Goal: Use online tool/utility

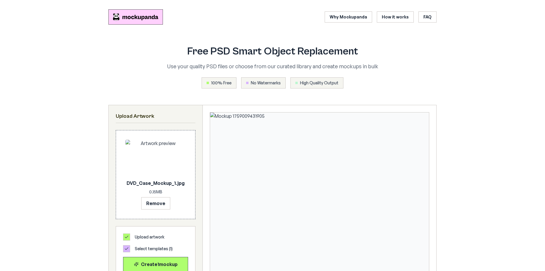
scroll to position [149, 0]
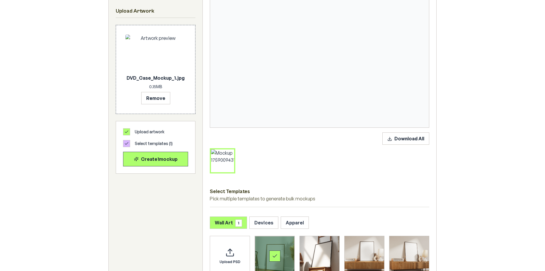
drag, startPoint x: 251, startPoint y: 3, endPoint x: 255, endPoint y: 13, distance: 10.2
click at [251, 3] on img at bounding box center [319, 45] width 219 height 164
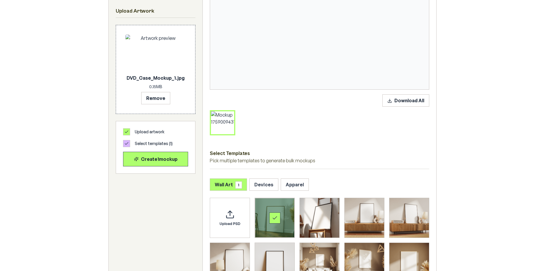
scroll to position [237, 0]
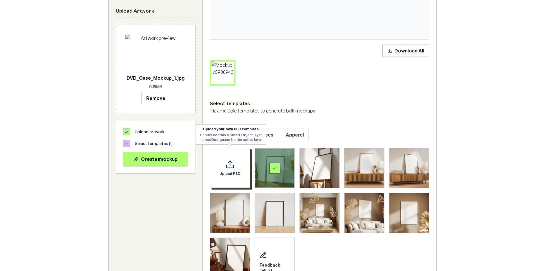
click at [238, 168] on div "Upload PSD" at bounding box center [230, 168] width 40 height 40
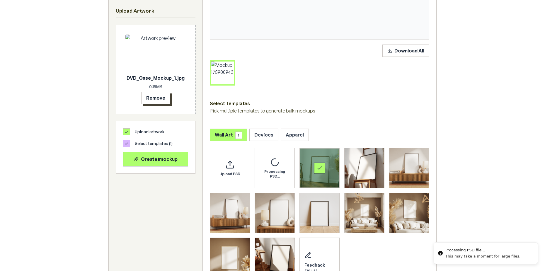
click at [163, 102] on button "Remove" at bounding box center [155, 98] width 29 height 12
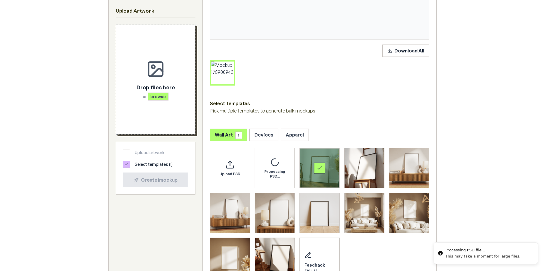
click at [159, 98] on span "browse" at bounding box center [158, 97] width 21 height 8
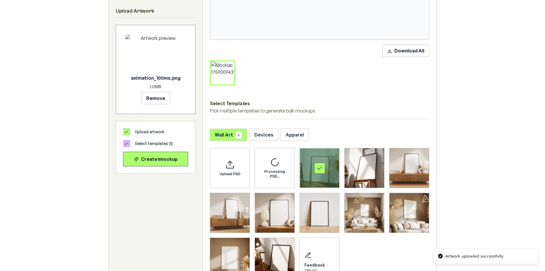
click at [328, 163] on div "Select template Framed Poster" at bounding box center [320, 168] width 40 height 40
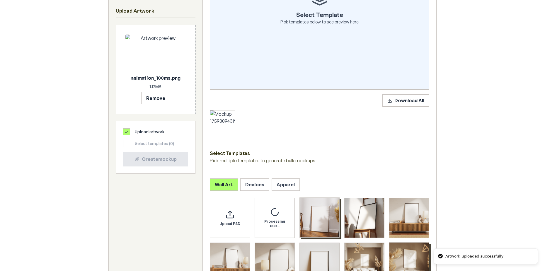
scroll to position [178, 0]
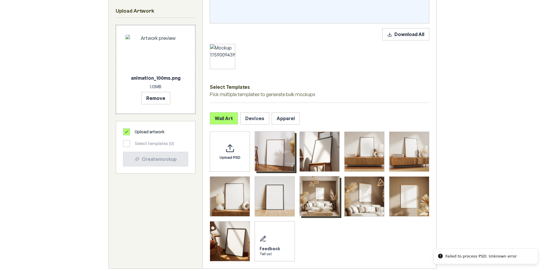
scroll to position [296, 0]
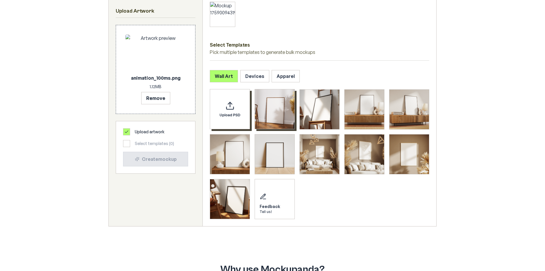
click at [228, 105] on icon "Upload custom PSD template" at bounding box center [229, 105] width 9 height 9
click at [253, 72] on button "Devices" at bounding box center [254, 76] width 29 height 12
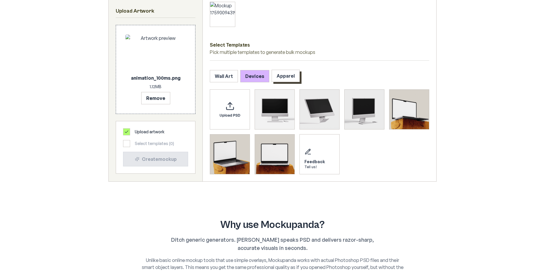
click at [282, 82] on button "Apparel" at bounding box center [286, 76] width 28 height 12
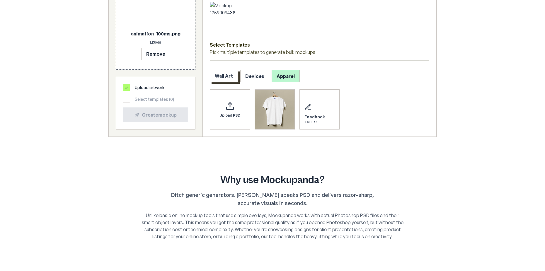
click at [235, 80] on button "Wall Art" at bounding box center [224, 76] width 28 height 12
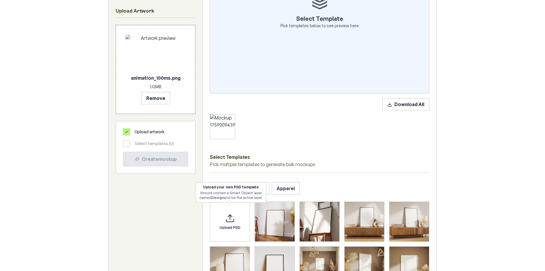
scroll to position [178, 0]
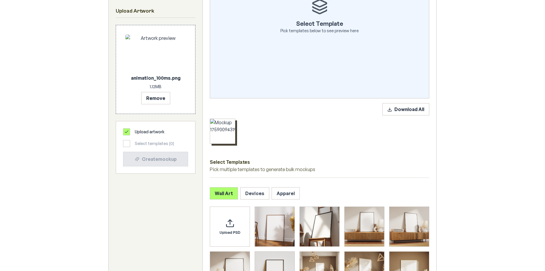
click at [233, 123] on button at bounding box center [234, 121] width 8 height 8
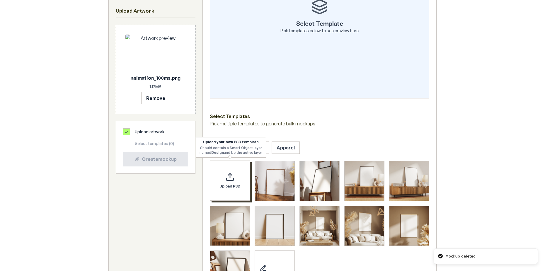
click at [234, 199] on div "Upload PSD" at bounding box center [230, 181] width 40 height 40
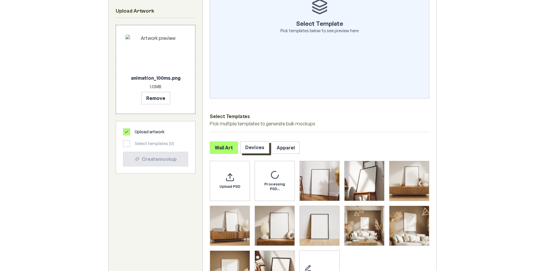
click at [256, 147] on button "Devices" at bounding box center [254, 147] width 29 height 12
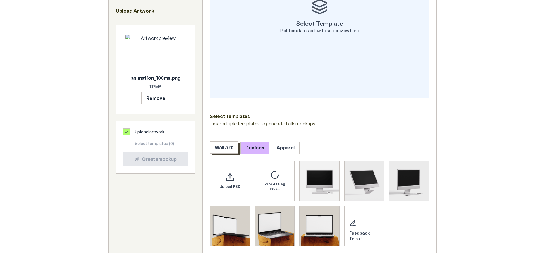
click at [229, 151] on button "Wall Art" at bounding box center [224, 147] width 28 height 12
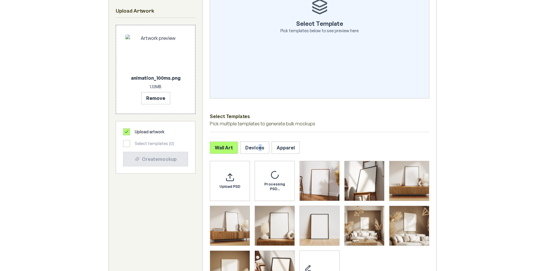
click at [258, 140] on div "Select Template Pick templates below to see preview here Select Templates Pick …" at bounding box center [319, 112] width 233 height 371
click at [254, 145] on button "Devices" at bounding box center [254, 147] width 29 height 12
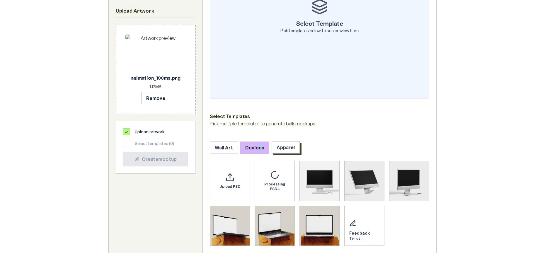
click at [278, 147] on button "Apparel" at bounding box center [286, 147] width 28 height 12
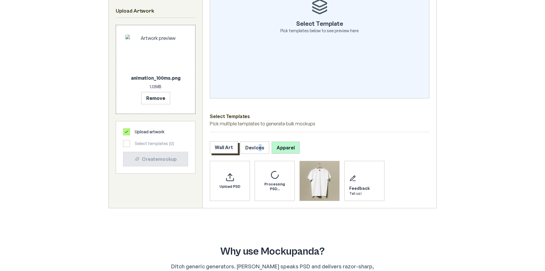
click at [231, 150] on button "Wall Art" at bounding box center [224, 147] width 28 height 12
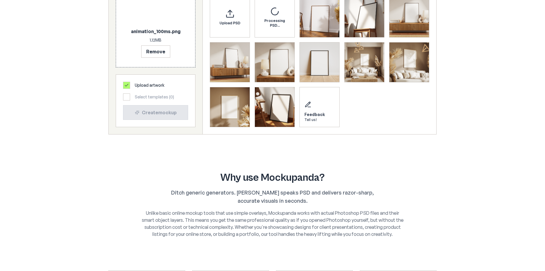
scroll to position [266, 0]
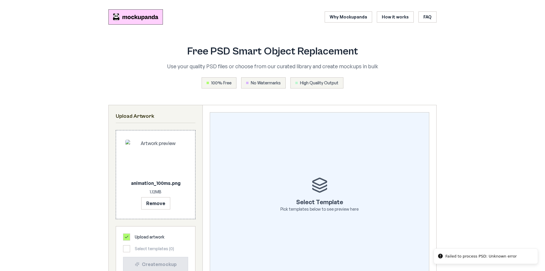
scroll to position [176, 0]
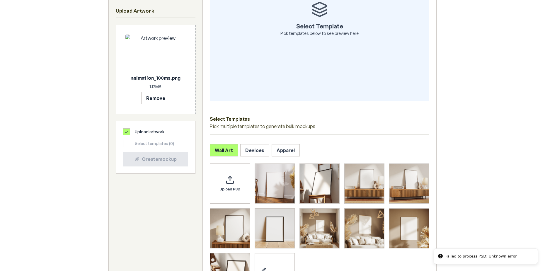
click at [250, 175] on div "Upload PSD Feedback Tell us!" at bounding box center [319, 228] width 219 height 130
click at [246, 175] on div "Upload PSD" at bounding box center [230, 183] width 40 height 40
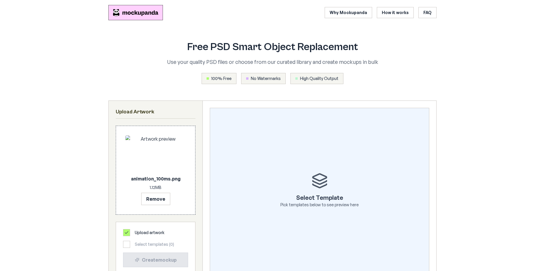
scroll to position [0, 0]
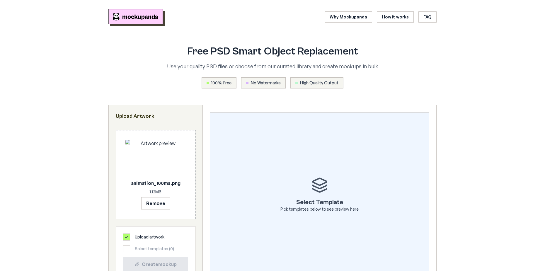
click at [130, 15] on img "Mockupanda home" at bounding box center [135, 16] width 54 height 15
click at [151, 25] on header "Why Mockupanda How it works FAQ" at bounding box center [272, 17] width 328 height 25
click at [147, 23] on img "Mockupanda home" at bounding box center [135, 16] width 54 height 15
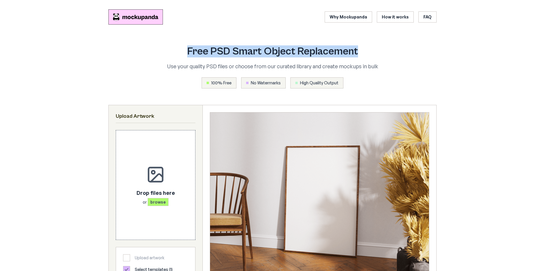
drag, startPoint x: 184, startPoint y: 51, endPoint x: 357, endPoint y: 46, distance: 172.9
click at [357, 46] on h1 "Free PSD Smart Object Replacement" at bounding box center [272, 52] width 262 height 12
